Goal: Use online tool/utility: Utilize a website feature to perform a specific function

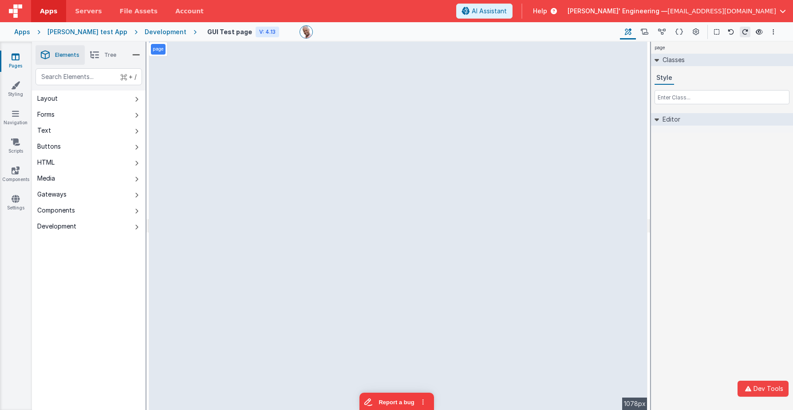
click at [694, 205] on div "page Classes Style Editor DEV: Focus DEV: builderToggleConditionalCSS DEV: Remo…" at bounding box center [722, 226] width 142 height 368
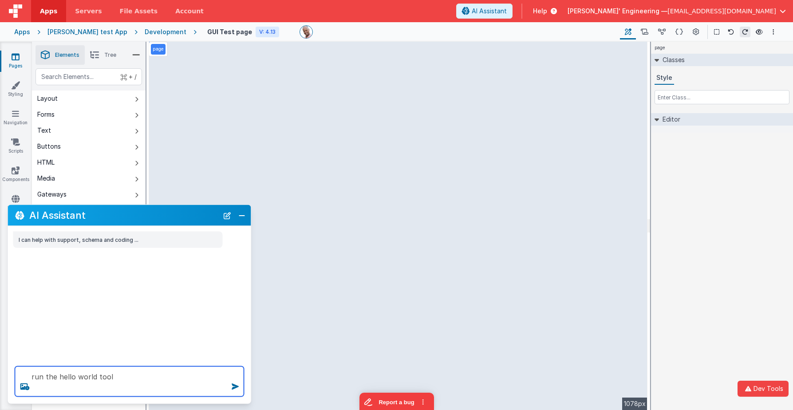
type textarea "run the hello world tool"
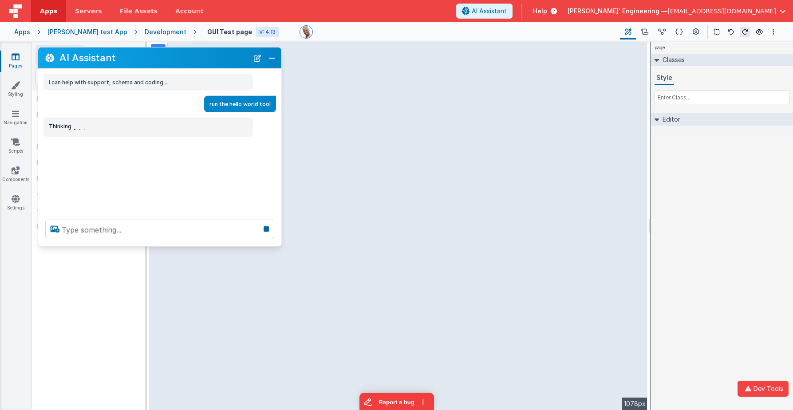
drag, startPoint x: 176, startPoint y: 218, endPoint x: 202, endPoint y: 68, distance: 152.4
click at [206, 61] on h2 "AI Assistant" at bounding box center [153, 57] width 189 height 11
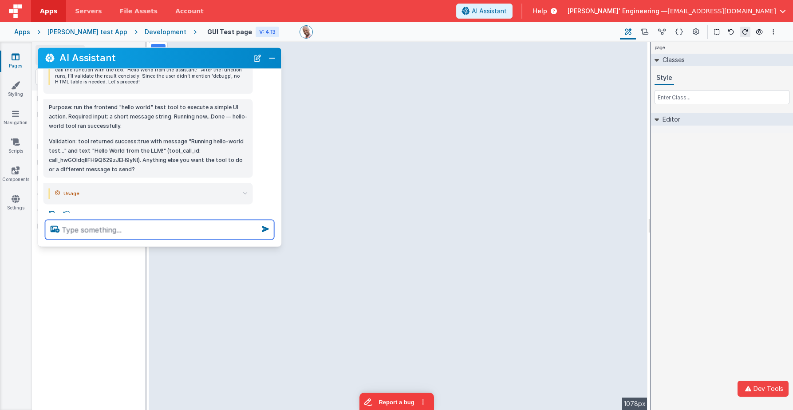
scroll to position [168, 0]
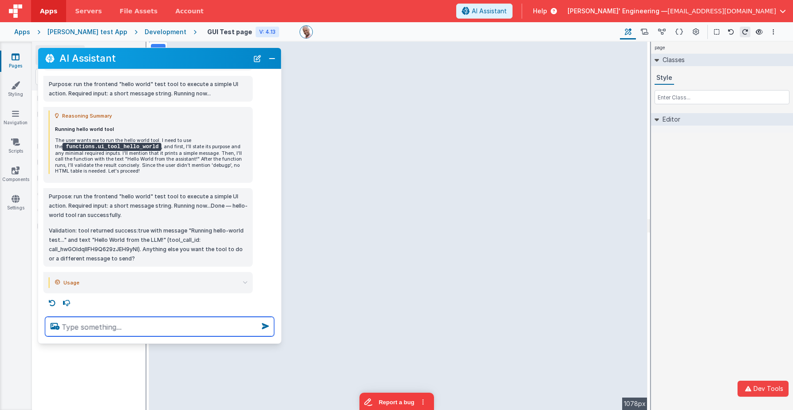
drag, startPoint x: 141, startPoint y: 321, endPoint x: 147, endPoint y: 331, distance: 11.7
click at [140, 341] on div at bounding box center [159, 327] width 243 height 34
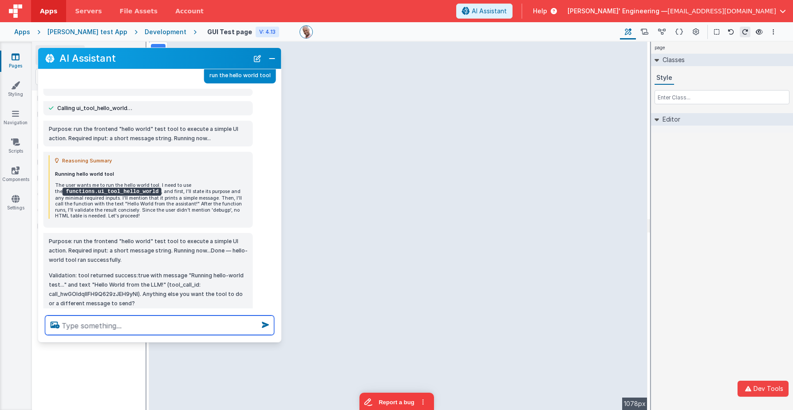
scroll to position [0, 0]
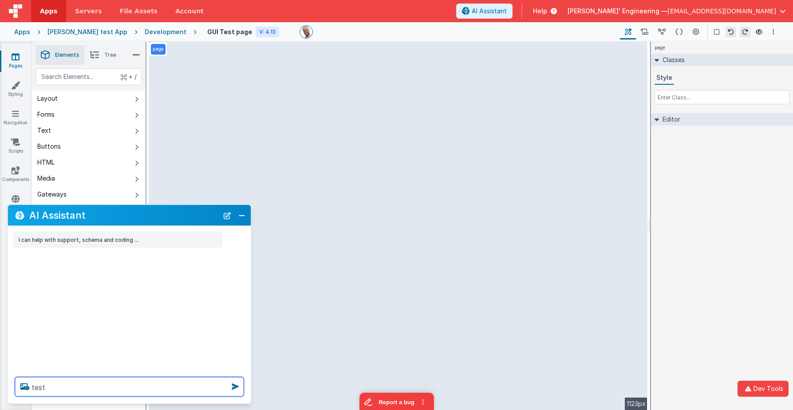
type textarea "test"
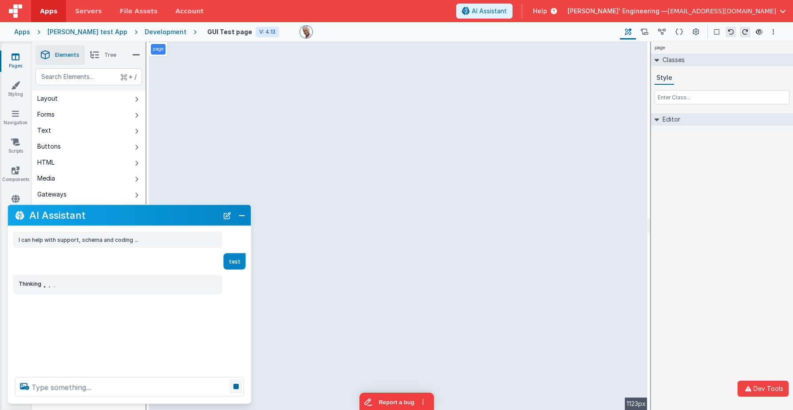
click at [235, 389] on icon at bounding box center [236, 386] width 12 height 14
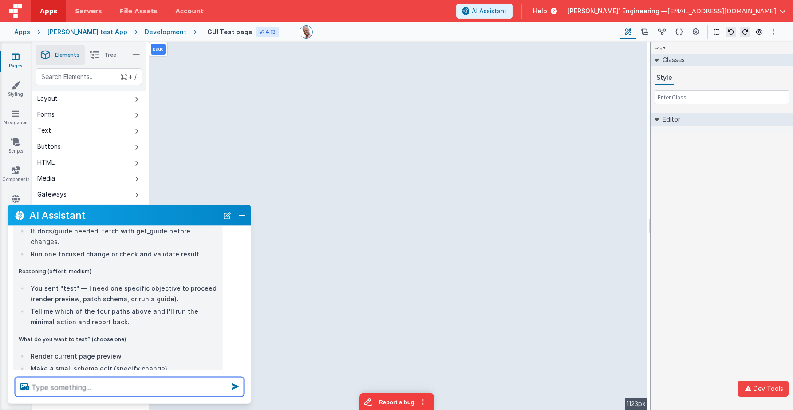
scroll to position [277, 0]
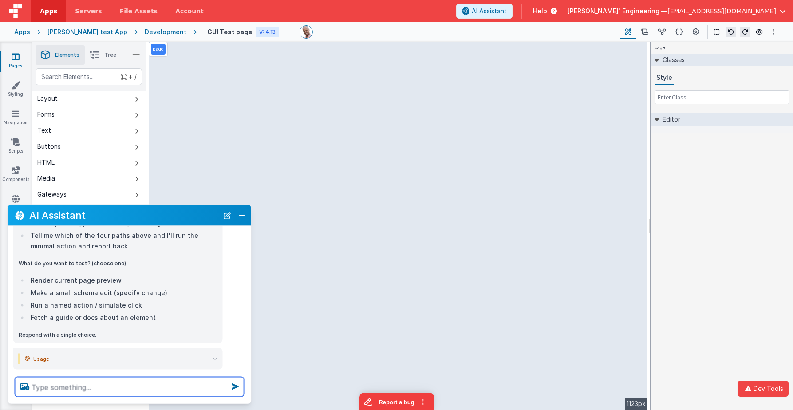
click at [148, 382] on textarea at bounding box center [129, 387] width 229 height 20
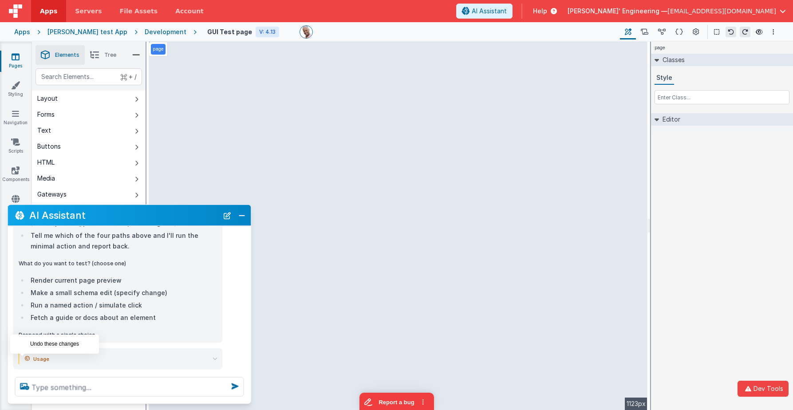
click at [25, 372] on icon at bounding box center [22, 379] width 14 height 14
type textarea "test"
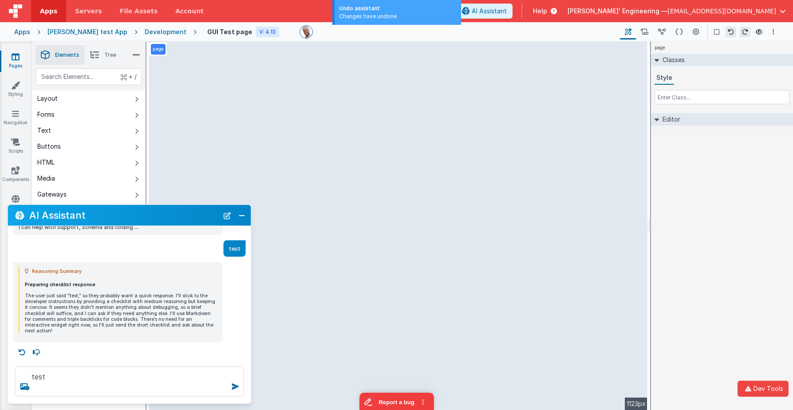
scroll to position [7, 0]
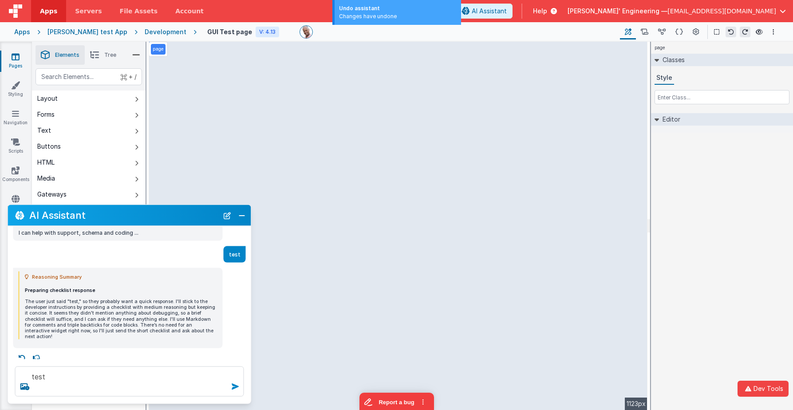
click at [233, 386] on icon at bounding box center [235, 386] width 14 height 14
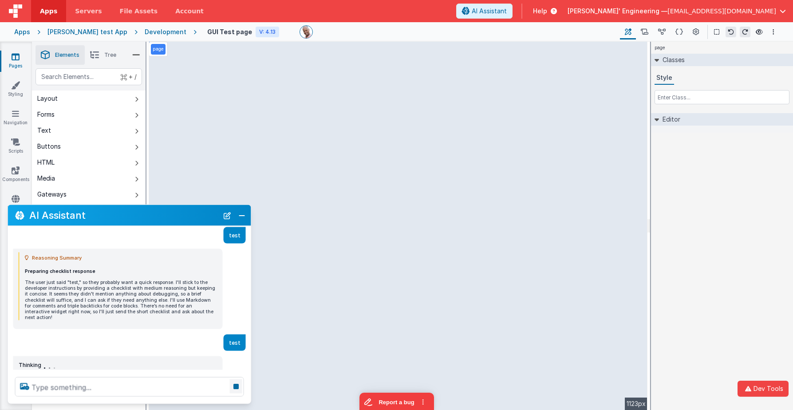
click at [235, 386] on icon at bounding box center [236, 386] width 12 height 14
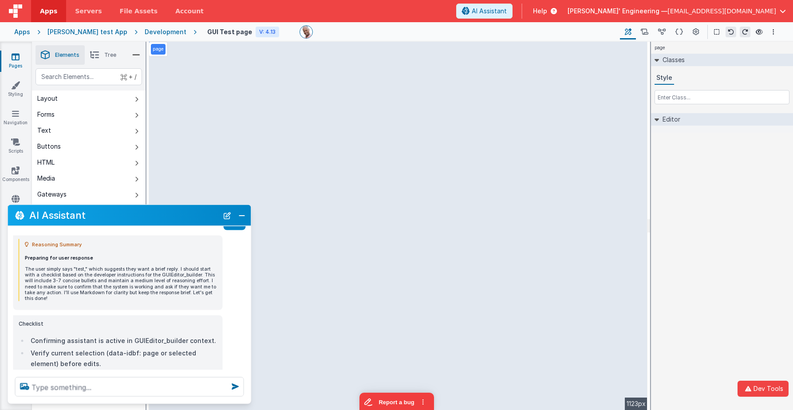
scroll to position [154, 0]
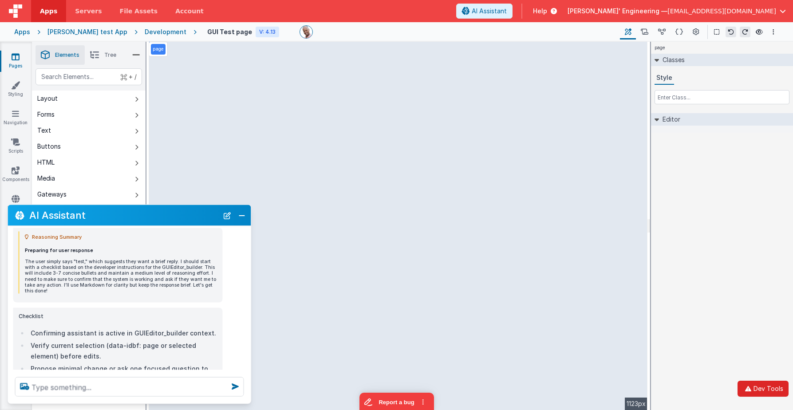
click at [762, 389] on button "Dev Tools" at bounding box center [763, 389] width 51 height 16
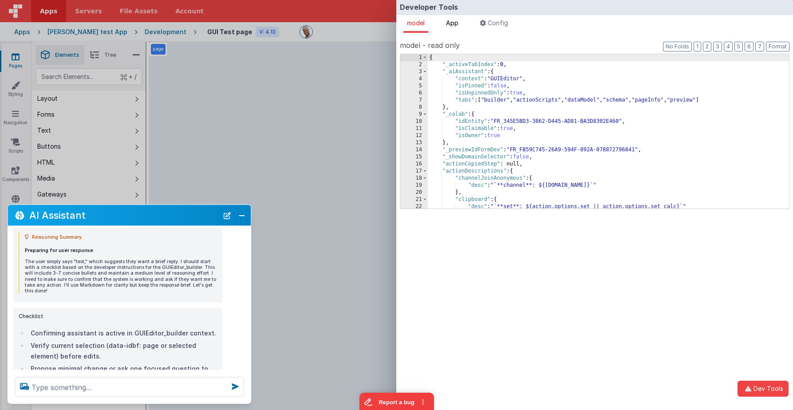
click at [458, 23] on span "App" at bounding box center [452, 23] width 12 height 8
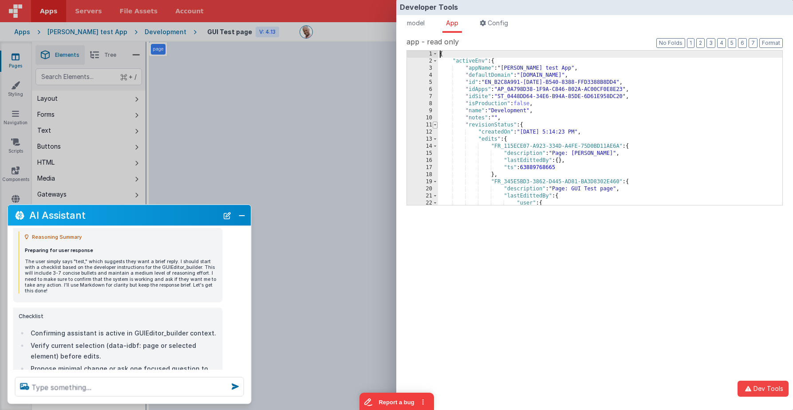
click at [435, 126] on span at bounding box center [435, 125] width 5 height 7
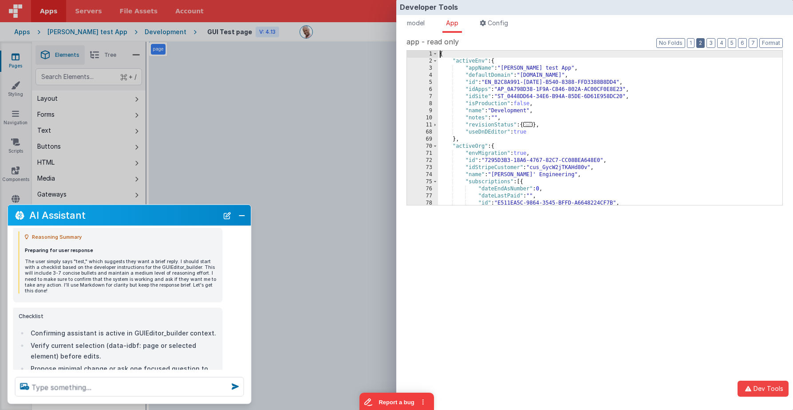
click at [705, 39] on button "2" at bounding box center [700, 43] width 8 height 10
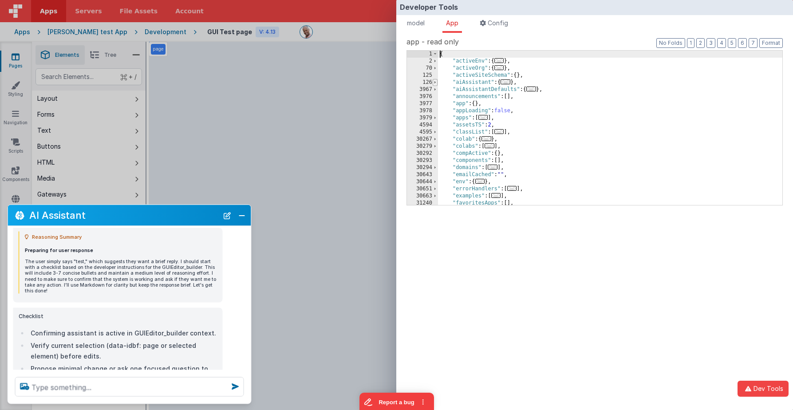
click at [435, 83] on span at bounding box center [435, 82] width 5 height 7
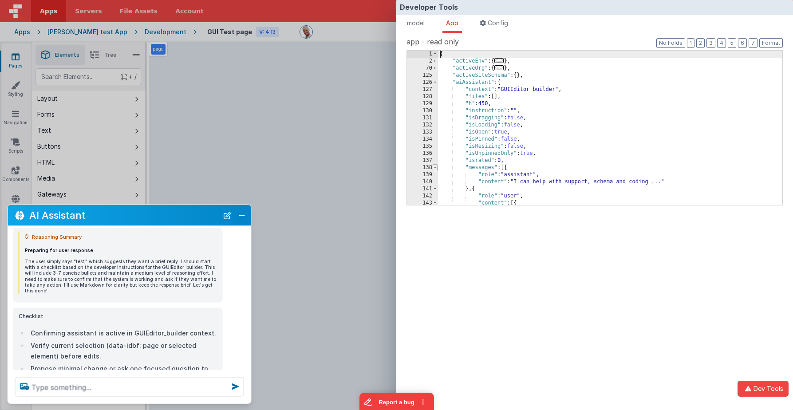
click at [436, 169] on span at bounding box center [435, 167] width 5 height 7
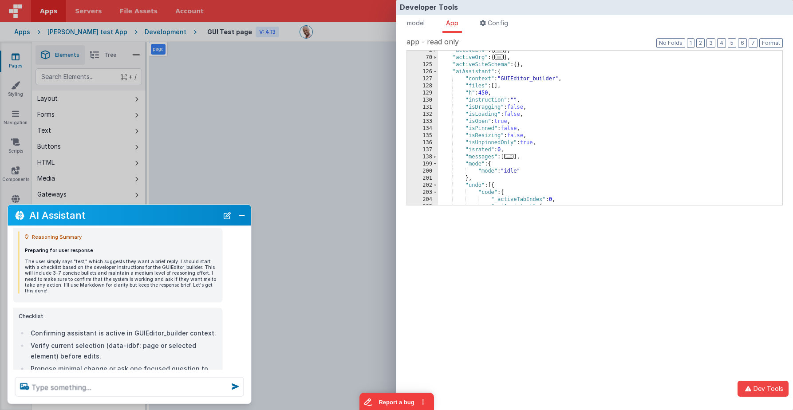
scroll to position [4, 0]
click at [435, 163] on span at bounding box center [435, 164] width 5 height 7
click at [436, 171] on span at bounding box center [435, 171] width 5 height 7
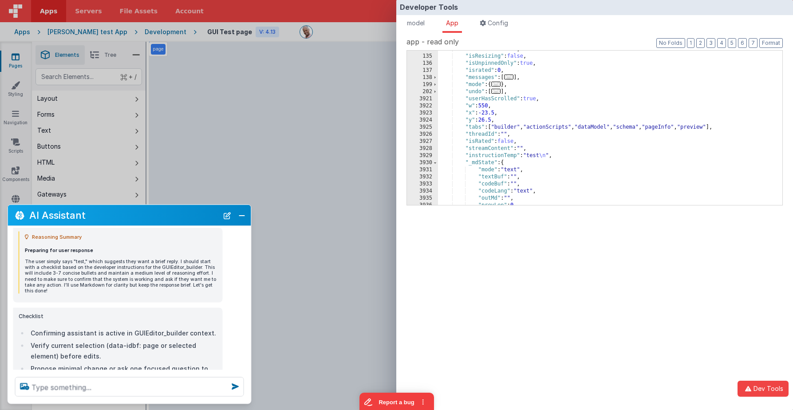
scroll to position [90, 0]
click at [435, 163] on span at bounding box center [435, 162] width 5 height 7
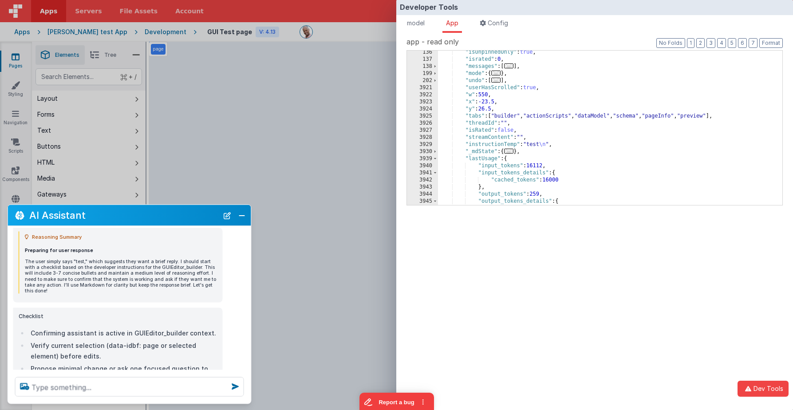
scroll to position [101, 0]
click at [436, 158] on span at bounding box center [435, 158] width 5 height 7
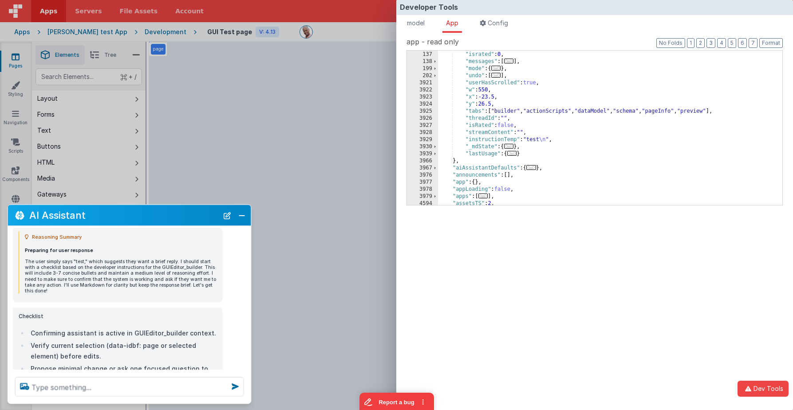
scroll to position [106, 0]
click at [456, 161] on div ""isUnpinnedOnly" : true , "israted" : 0 , "messages" : [ ... ] , "mode" : { ...…" at bounding box center [610, 128] width 344 height 169
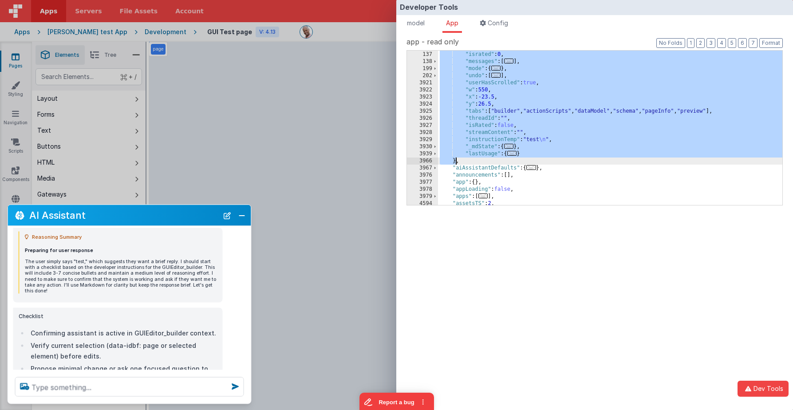
click at [456, 161] on div ""isUnpinnedOnly" : true , "israted" : 0 , "messages" : [ ... ] , "mode" : { ...…" at bounding box center [610, 128] width 344 height 169
click at [331, 51] on div "Developer Tools model App Params Log (3) Misc Windows Config model - read only …" at bounding box center [396, 205] width 793 height 410
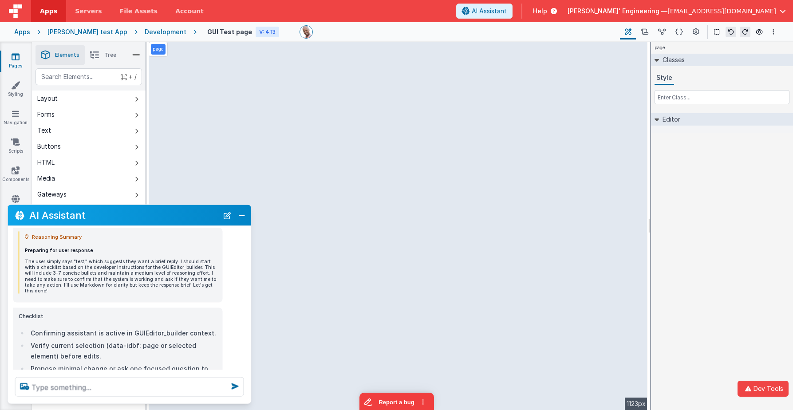
click at [331, 51] on div "Developer Tools model App Params Log (3) Misc Windows Config model - read only …" at bounding box center [396, 205] width 793 height 410
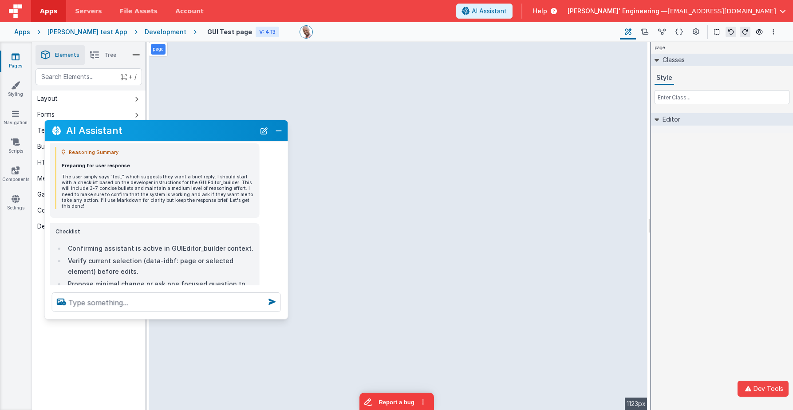
drag, startPoint x: 196, startPoint y: 209, endPoint x: 232, endPoint y: 122, distance: 94.1
click at [232, 125] on h2 "AI Assistant" at bounding box center [160, 130] width 189 height 11
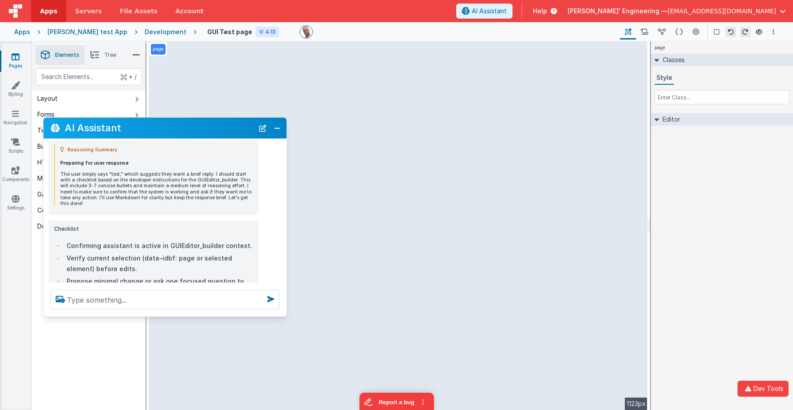
click at [223, 165] on div "Preparing for user response The user simply says "test," which suggests they wa…" at bounding box center [156, 183] width 193 height 46
